Goal: Navigation & Orientation: Find specific page/section

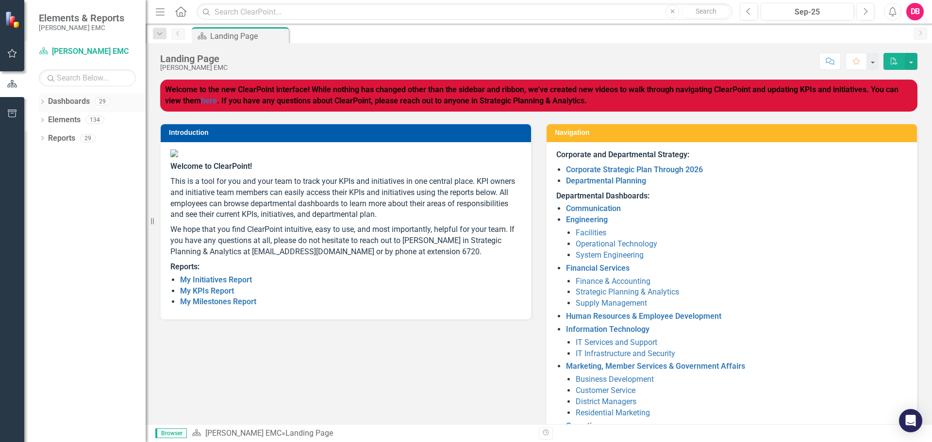
click at [64, 100] on link "Dashboards" at bounding box center [69, 101] width 42 height 11
click at [40, 103] on icon "Dropdown" at bounding box center [42, 102] width 7 height 5
click at [16, 114] on icon "button" at bounding box center [12, 114] width 10 height 8
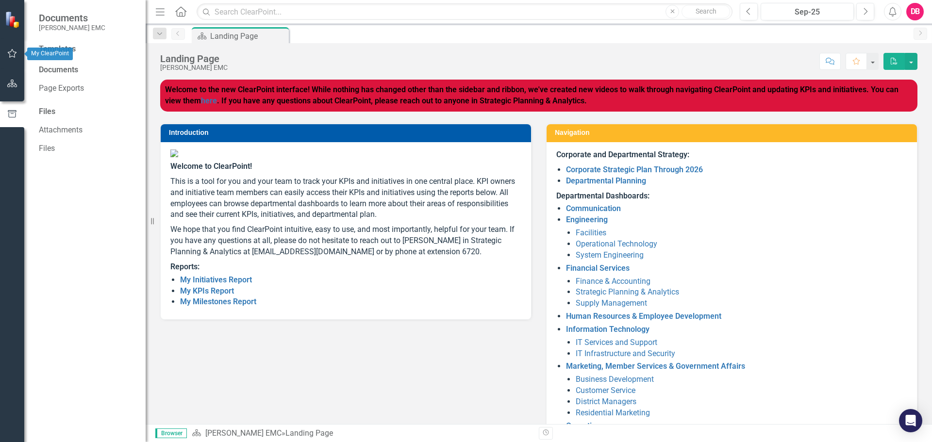
click at [14, 54] on icon "button" at bounding box center [12, 54] width 10 height 8
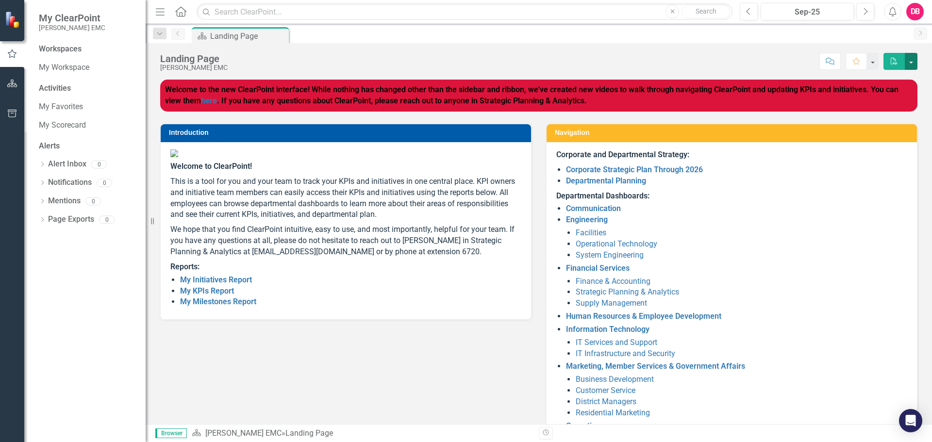
click at [916, 61] on button "button" at bounding box center [911, 61] width 13 height 17
click at [223, 296] on link "My KPIs Report" at bounding box center [207, 290] width 54 height 9
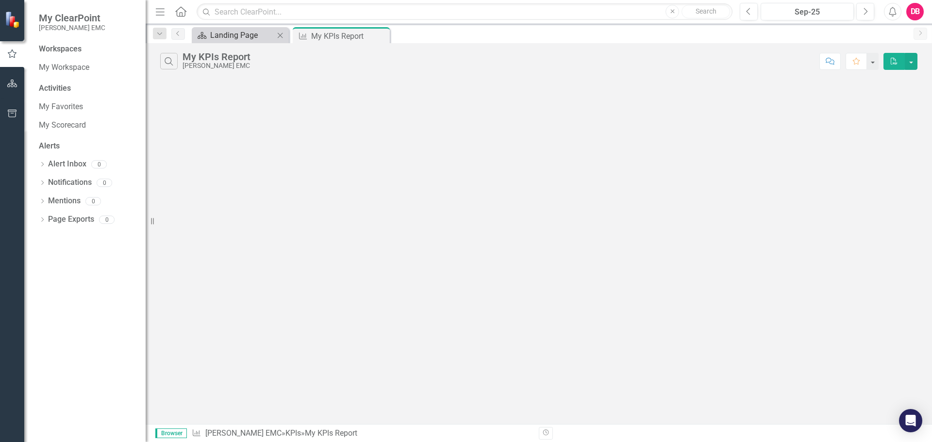
click at [244, 38] on div "Landing Page" at bounding box center [242, 35] width 64 height 12
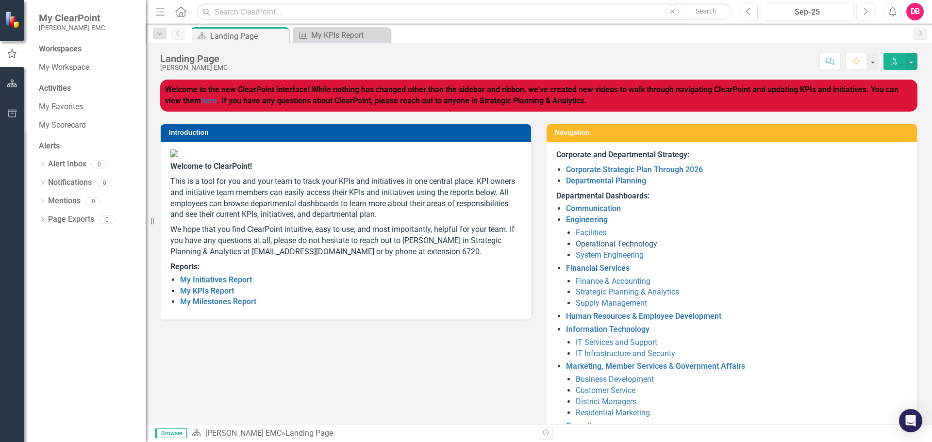
click at [612, 242] on link "Operational Technology" at bounding box center [617, 243] width 82 height 9
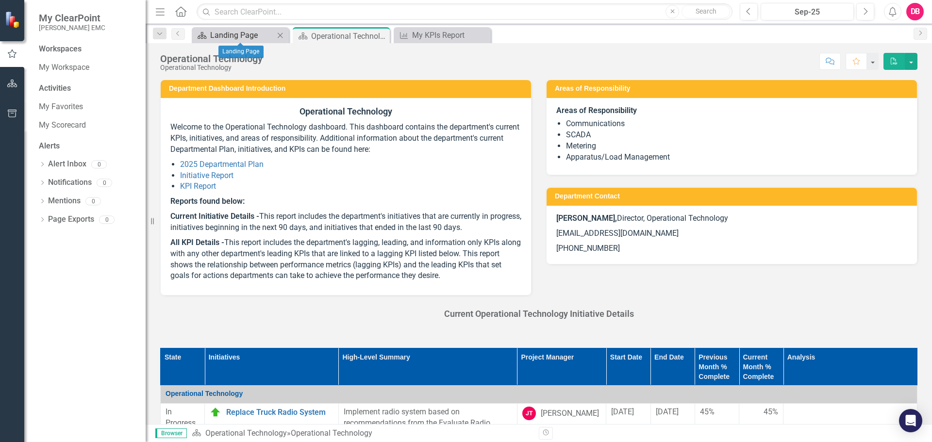
click at [223, 34] on div "Landing Page" at bounding box center [242, 35] width 64 height 12
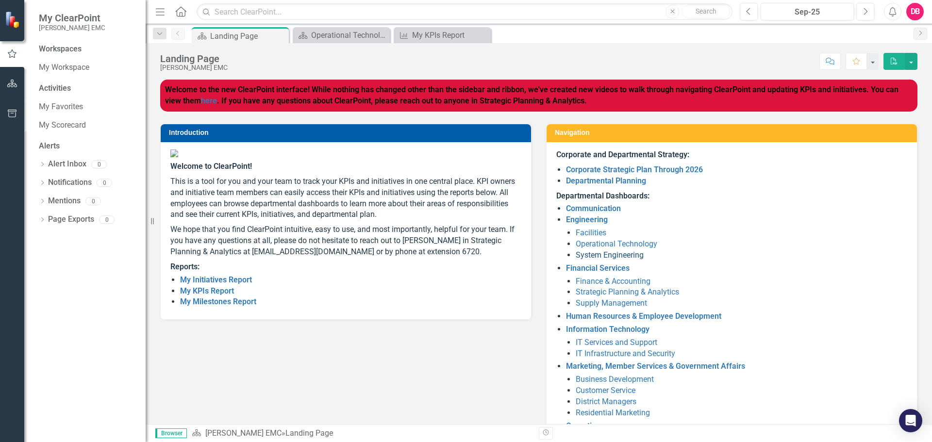
click at [620, 254] on link "System Engineering" at bounding box center [610, 254] width 68 height 9
